Goal: Task Accomplishment & Management: Use online tool/utility

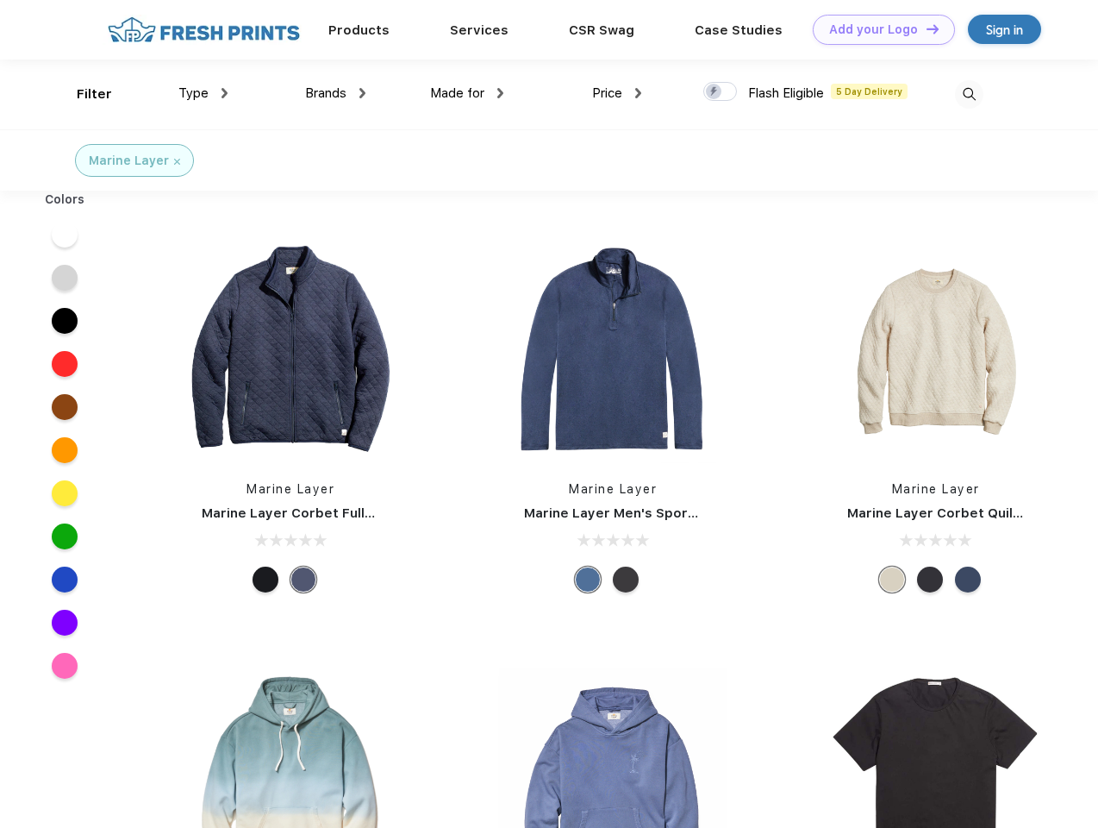
scroll to position [1, 0]
click at [878, 29] on link "Add your Logo Design Tool" at bounding box center [884, 30] width 142 height 30
click at [0, 0] on div "Design Tool" at bounding box center [0, 0] width 0 height 0
click at [925, 28] on link "Add your Logo Design Tool" at bounding box center [884, 30] width 142 height 30
click at [83, 94] on div "Filter" at bounding box center [94, 94] width 35 height 20
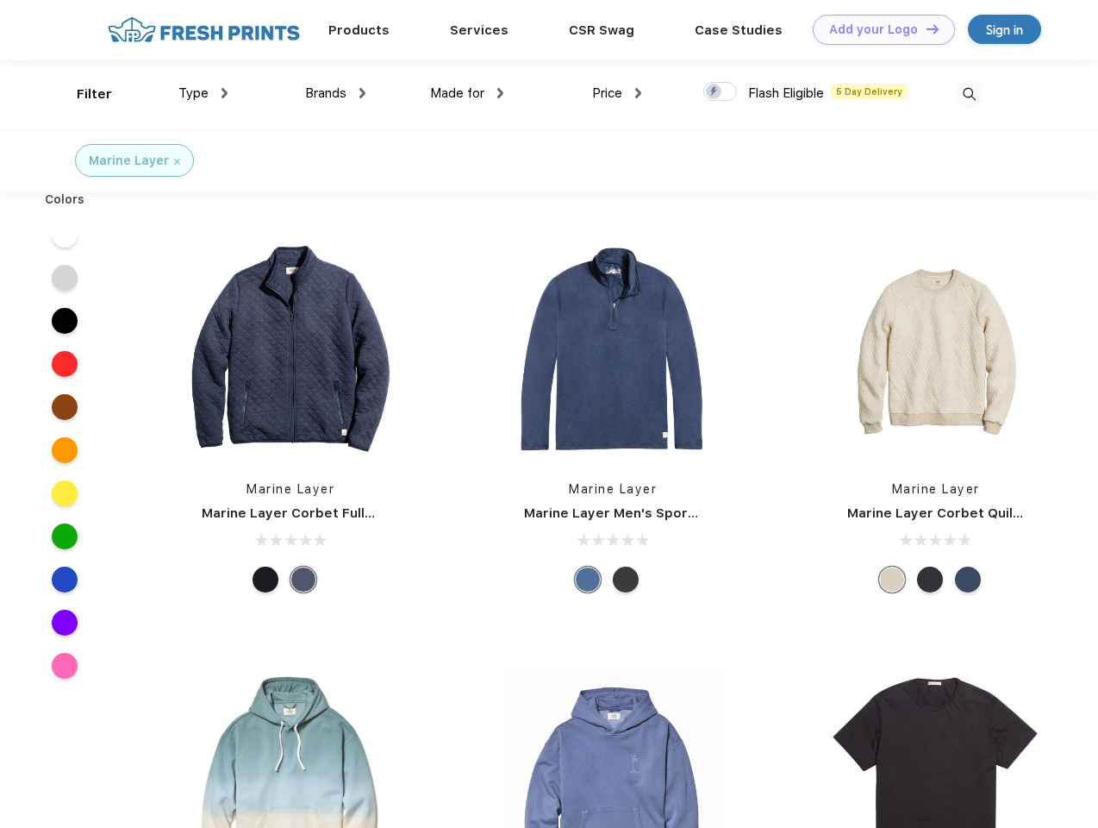
click at [203, 93] on span "Type" at bounding box center [193, 93] width 30 height 16
click at [335, 93] on span "Brands" at bounding box center [325, 93] width 41 height 16
click at [467, 93] on span "Made for" at bounding box center [457, 93] width 54 height 16
click at [617, 93] on span "Price" at bounding box center [607, 93] width 30 height 16
click at [721, 92] on div at bounding box center [721, 91] width 34 height 19
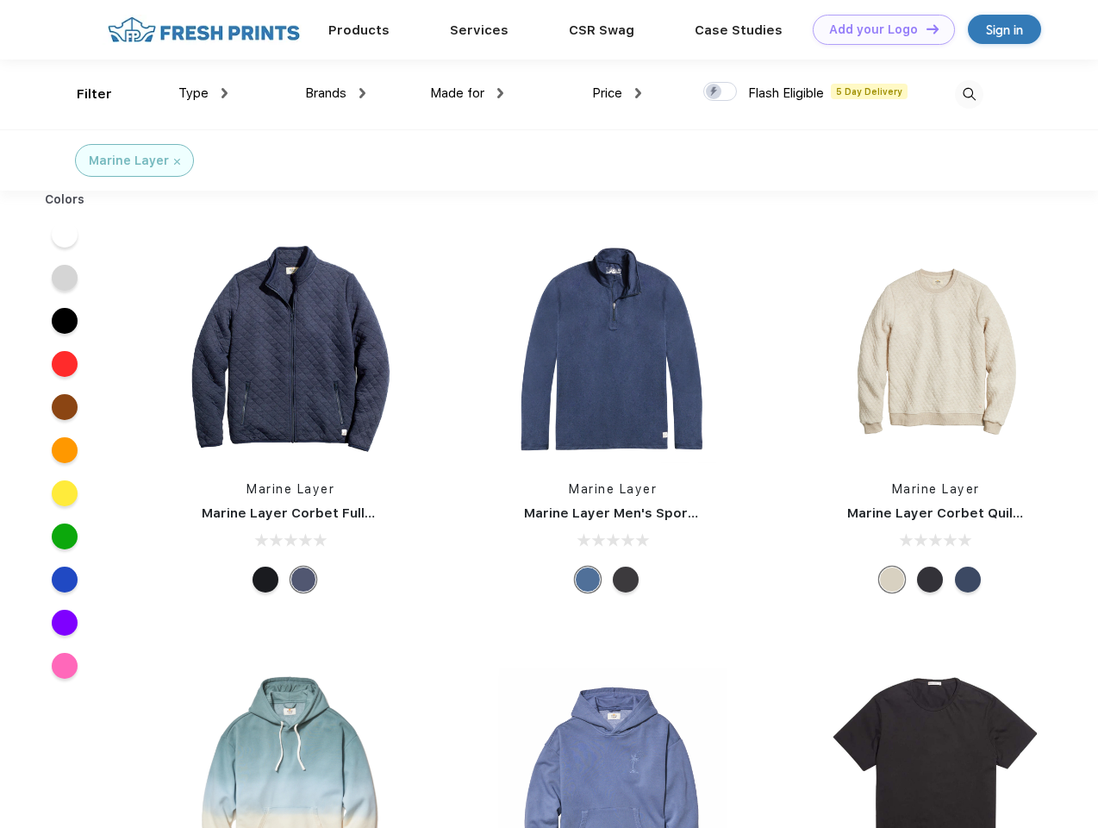
click at [715, 92] on input "checkbox" at bounding box center [709, 86] width 11 height 11
click at [969, 94] on img at bounding box center [969, 94] width 28 height 28
